Goal: Task Accomplishment & Management: Manage account settings

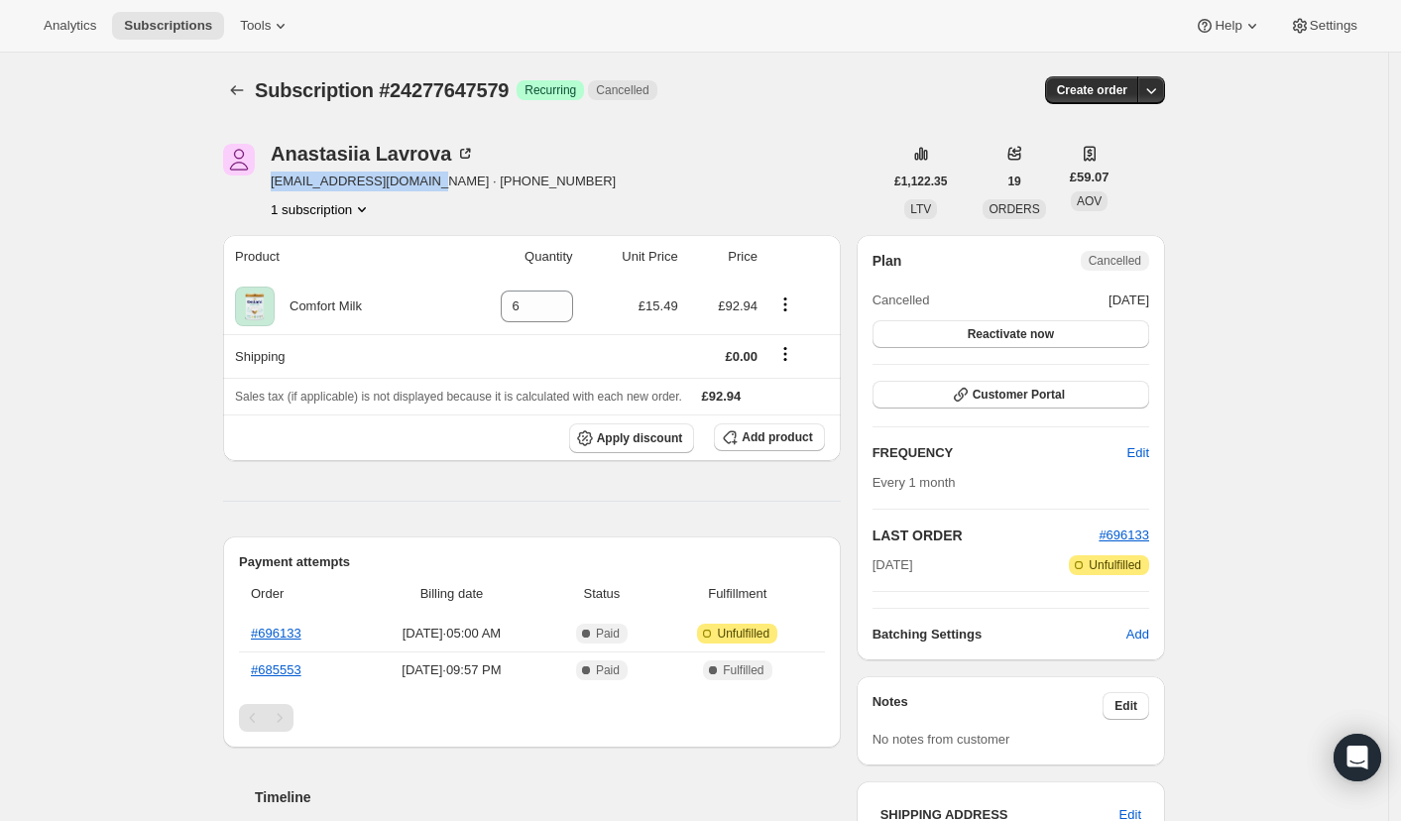
drag, startPoint x: 431, startPoint y: 181, endPoint x: 274, endPoint y: 189, distance: 158.0
click at [274, 189] on div "[PERSON_NAME] [EMAIL_ADDRESS][DOMAIN_NAME] · [PHONE_NUMBER] 1 subscription" at bounding box center [553, 181] width 660 height 75
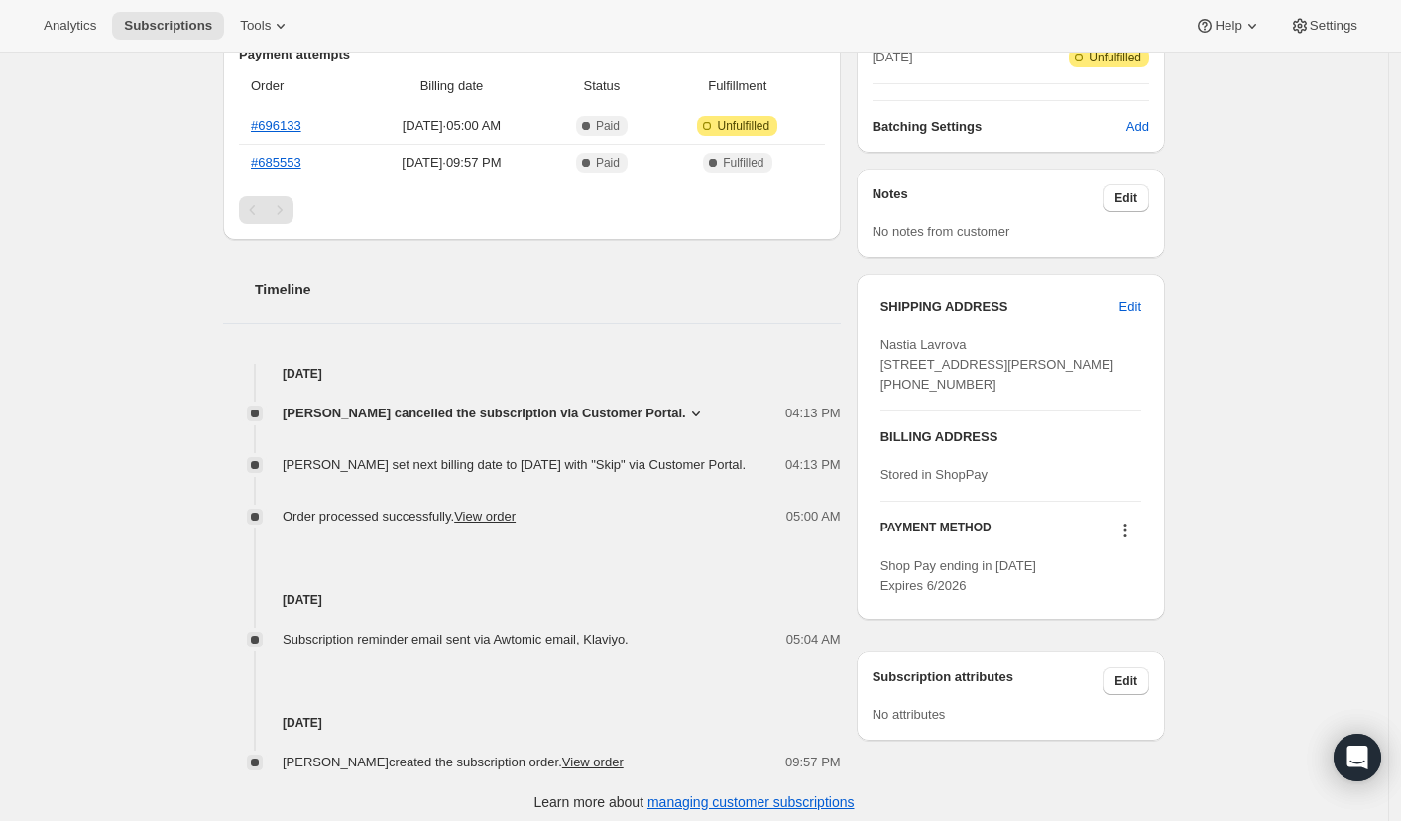
scroll to position [507, 0]
